Goal: Navigation & Orientation: Find specific page/section

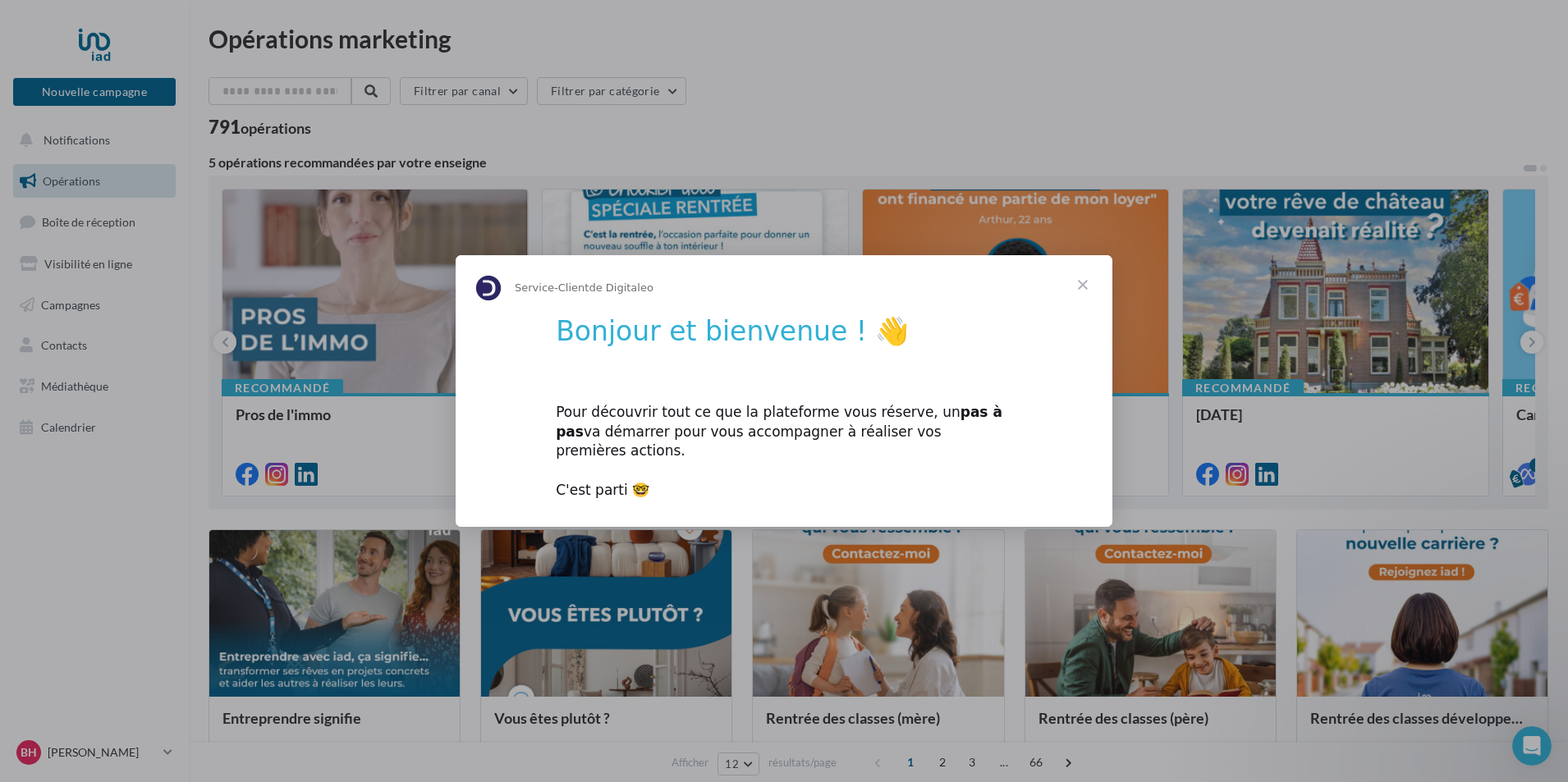
click at [1076, 295] on span "Fermer" at bounding box center [1082, 284] width 59 height 59
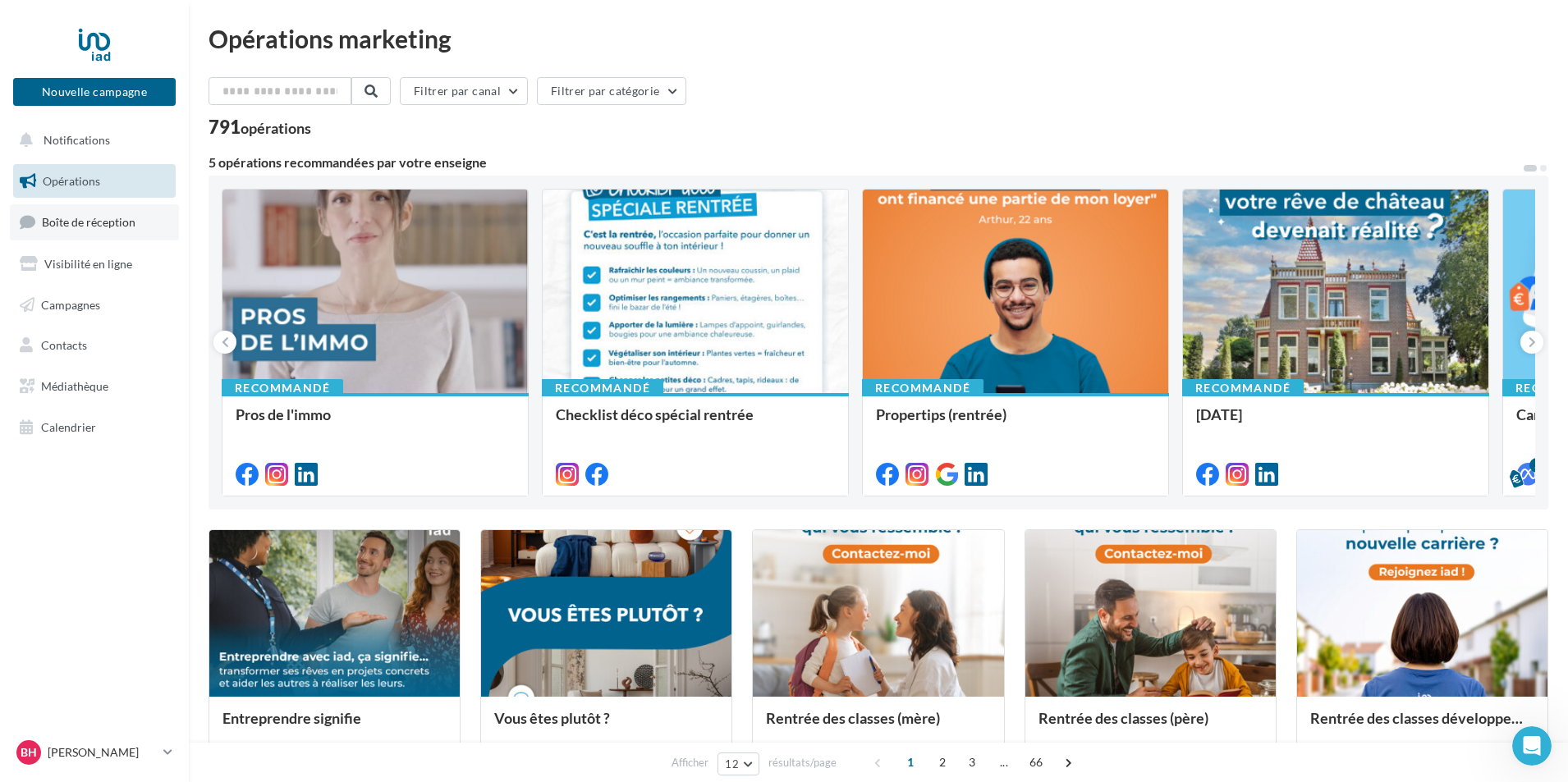
click at [119, 228] on span "Boîte de réception" at bounding box center [89, 222] width 94 height 14
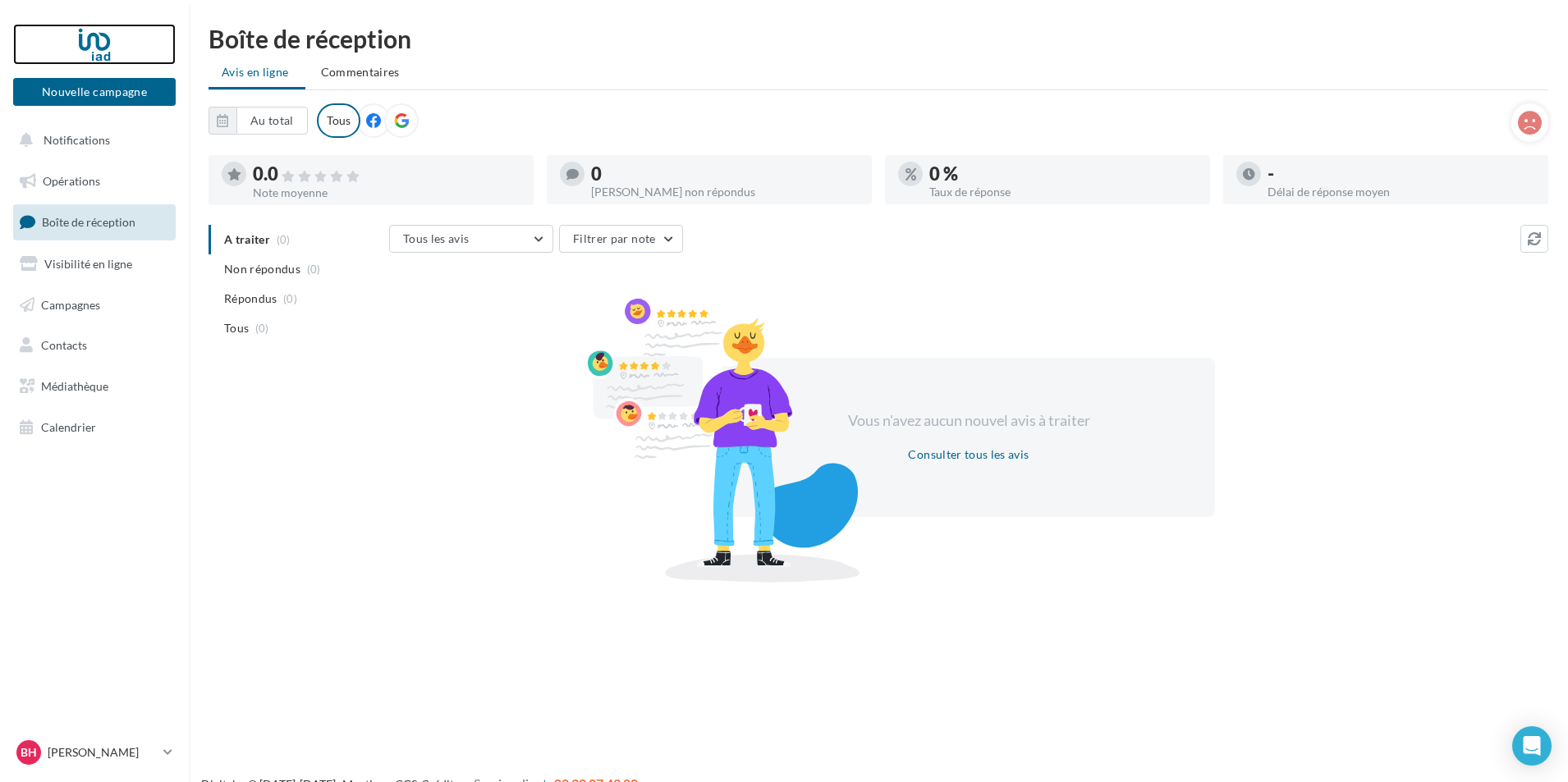
click at [98, 53] on div at bounding box center [95, 44] width 132 height 41
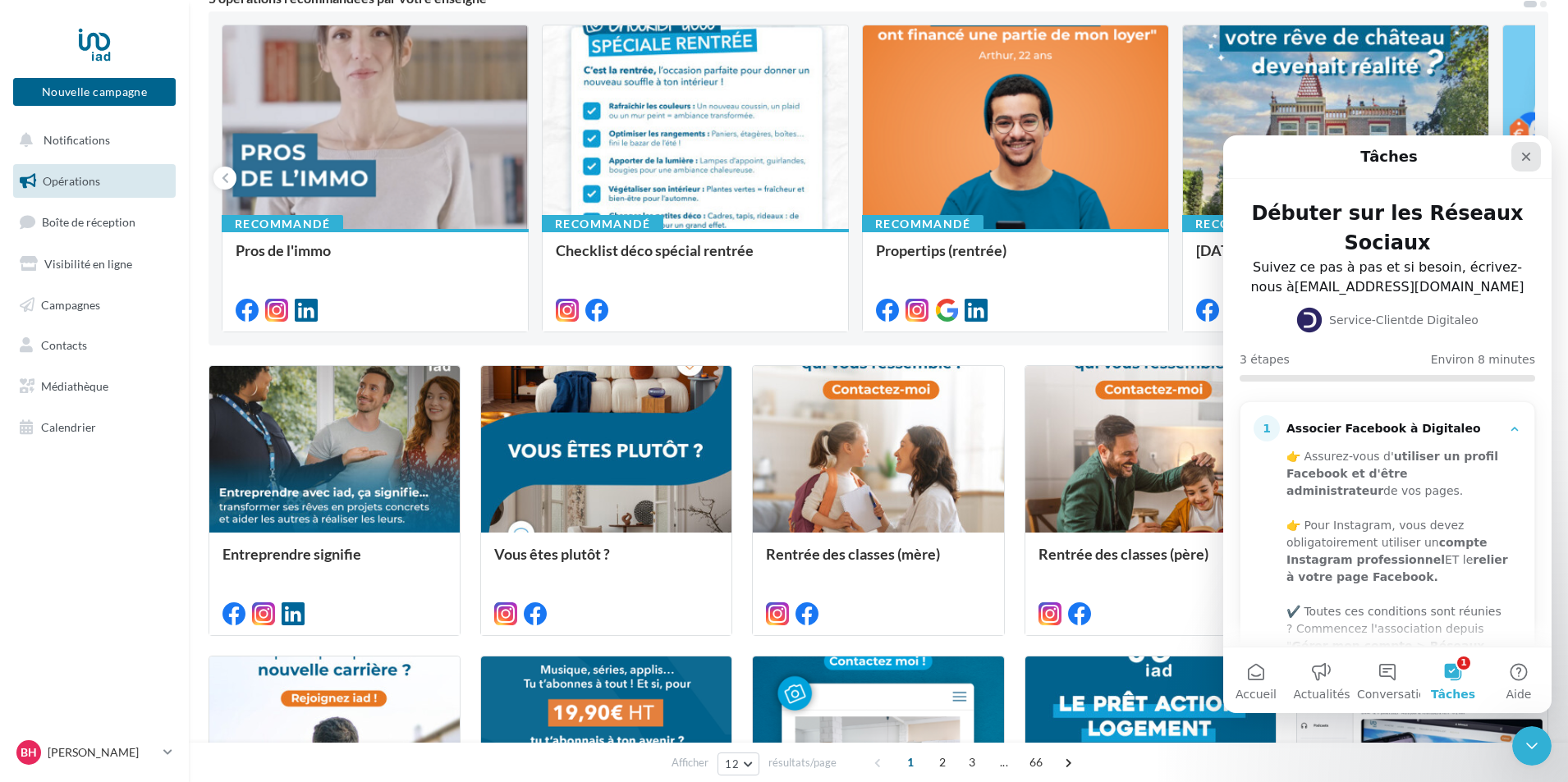
click at [1526, 162] on icon "Fermer" at bounding box center [1525, 156] width 13 height 13
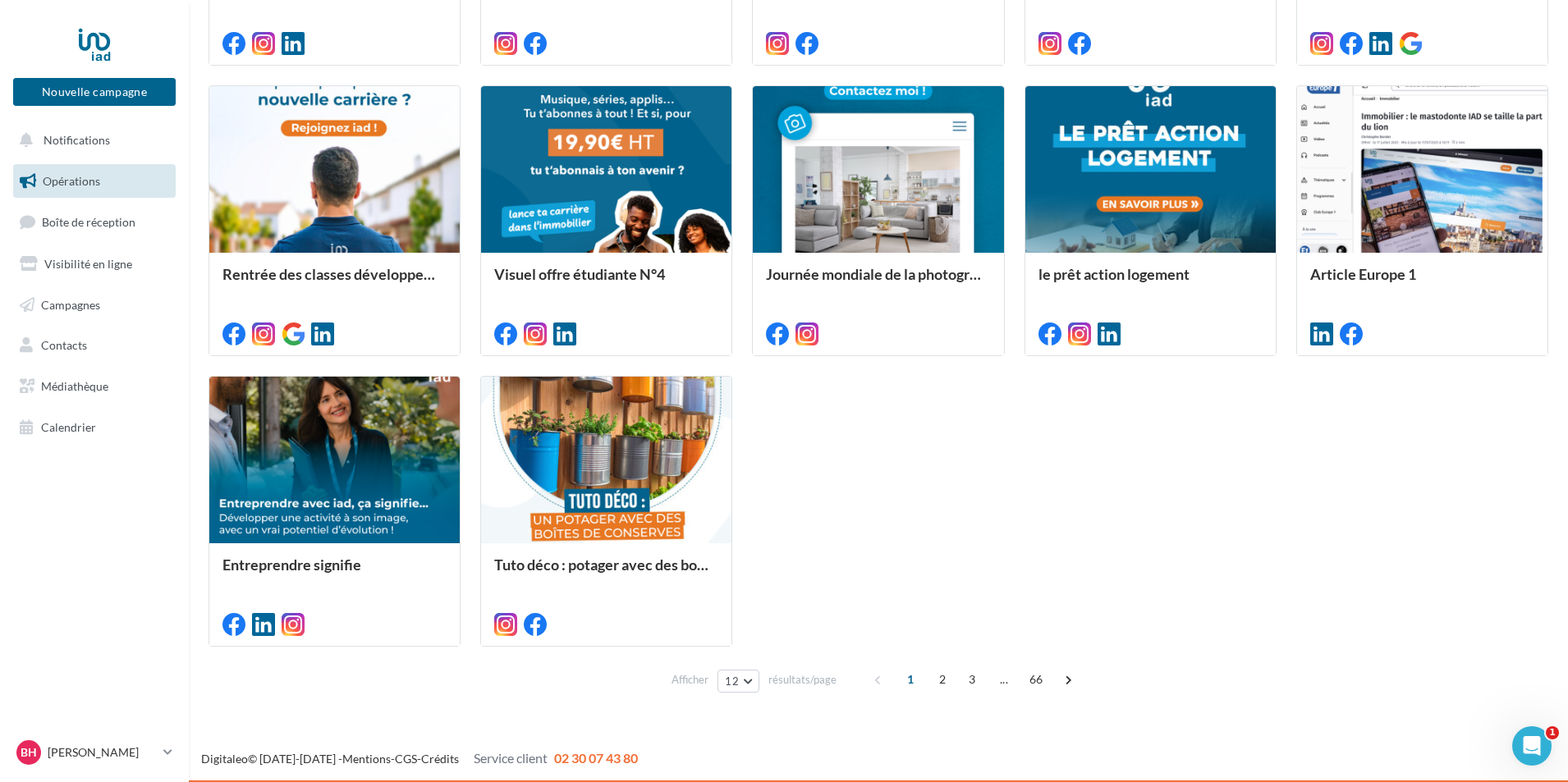
scroll to position [735, 0]
